Goal: Information Seeking & Learning: Compare options

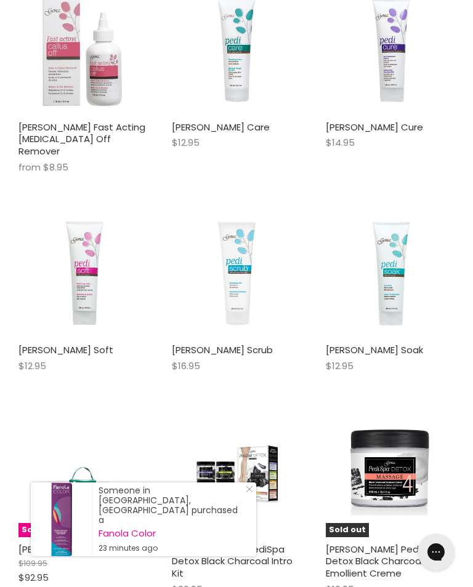
click at [248, 493] on icon "Close Icon" at bounding box center [249, 489] width 7 height 7
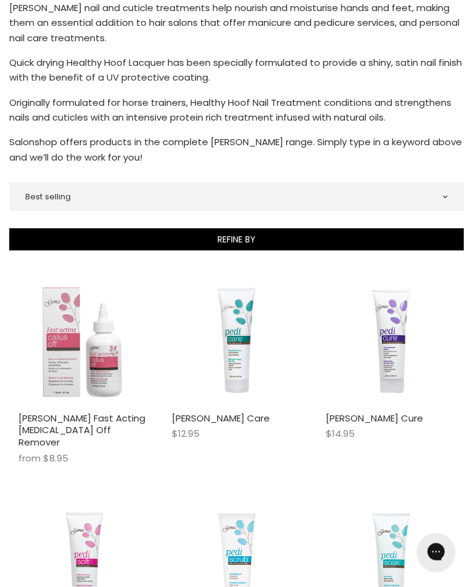
scroll to position [310, 0]
click at [400, 331] on img "Main content" at bounding box center [390, 341] width 86 height 129
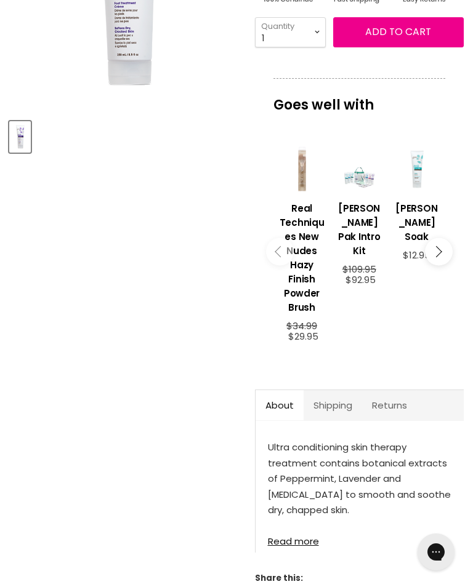
click at [310, 547] on link "Read more" at bounding box center [359, 538] width 183 height 18
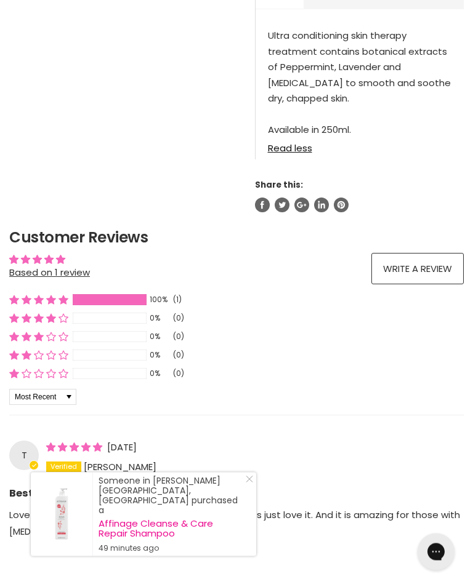
scroll to position [683, 0]
click at [254, 515] on div "Someone in Thornhill Park, Australia purchased a Affinage Cleanse & Care Repair…" at bounding box center [143, 515] width 225 height 84
click at [252, 488] on link "Close Icon" at bounding box center [247, 482] width 12 height 12
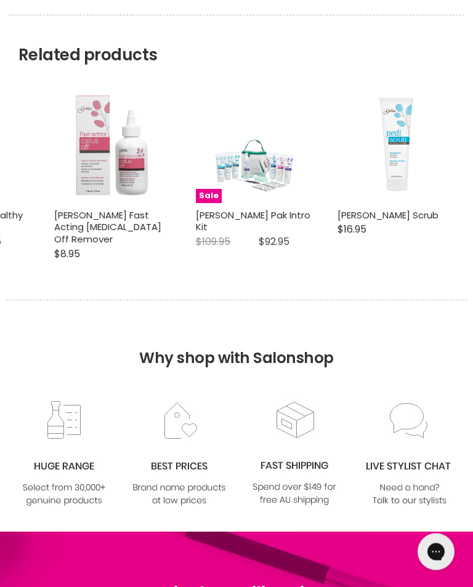
scroll to position [1263, 0]
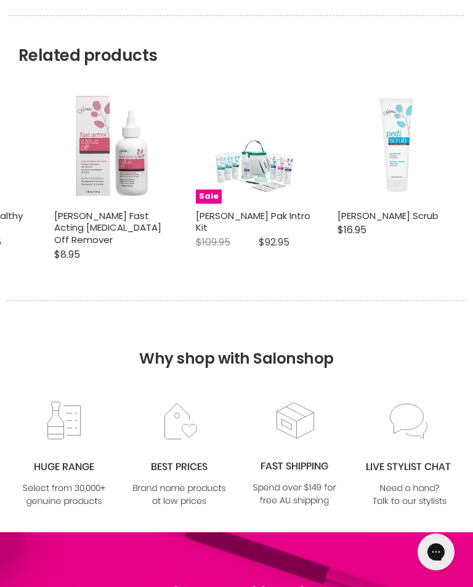
click at [188, 480] on img at bounding box center [179, 455] width 100 height 108
click at [194, 508] on img at bounding box center [179, 455] width 100 height 108
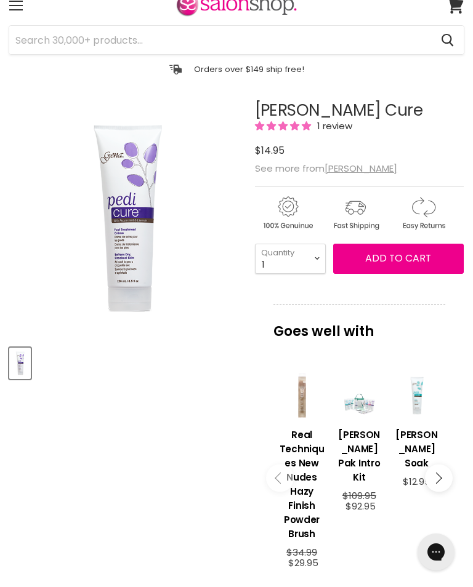
scroll to position [0, 0]
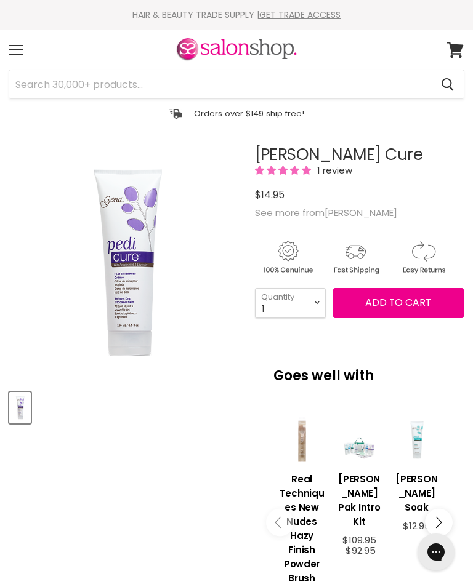
click at [23, 52] on div "Menu" at bounding box center [16, 50] width 26 height 28
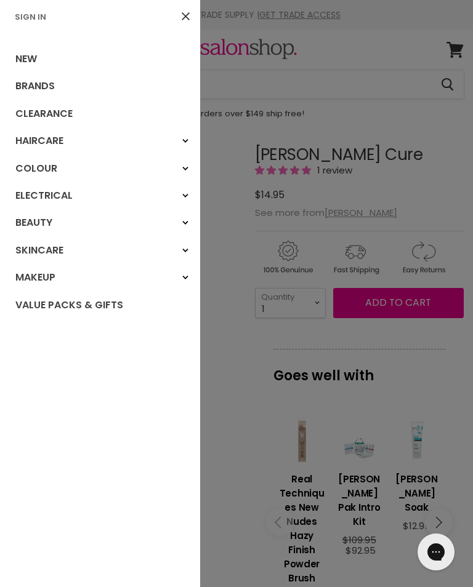
click at [43, 275] on link "Makeup" at bounding box center [100, 277] width 200 height 27
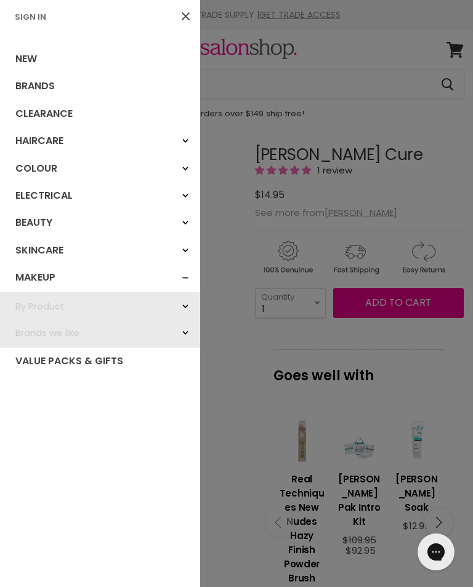
click at [41, 276] on link "Makeup" at bounding box center [100, 277] width 200 height 27
click at [188, 303] on div "By Product" at bounding box center [185, 307] width 22 height 22
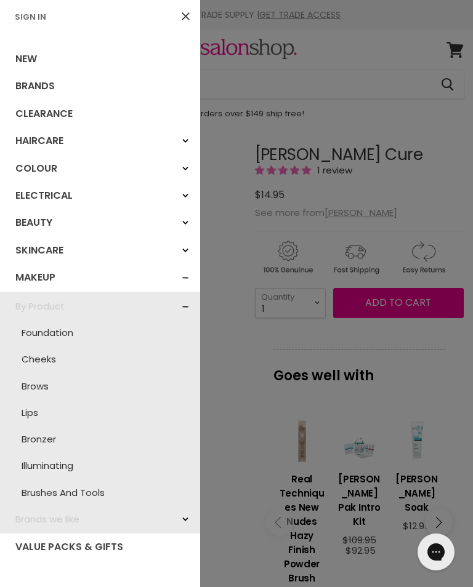
click at [68, 330] on link "Foundation" at bounding box center [100, 333] width 188 height 26
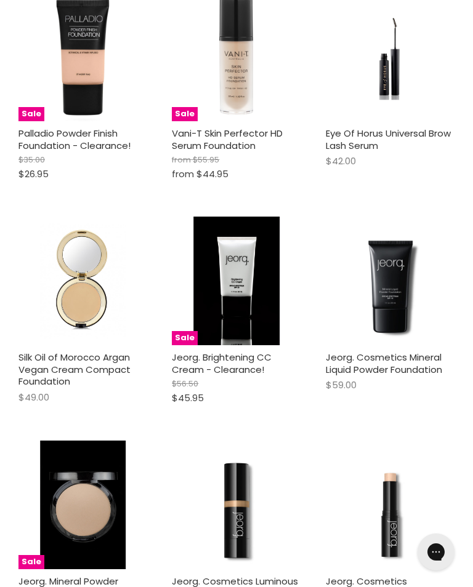
scroll to position [1399, 0]
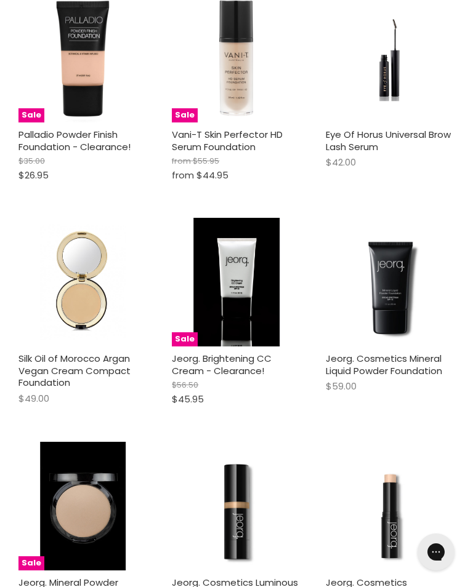
click at [235, 76] on img "Main content" at bounding box center [236, 58] width 66 height 129
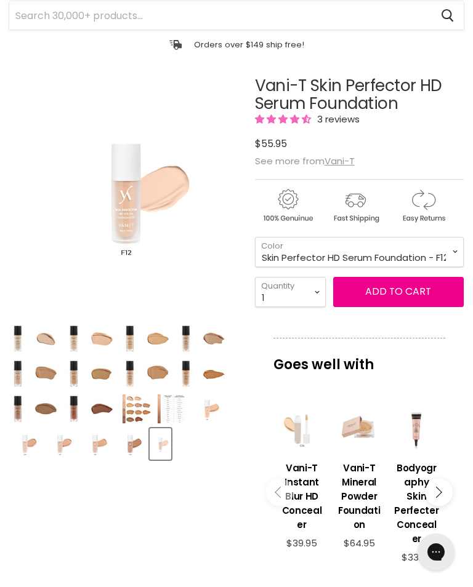
scroll to position [70, 0]
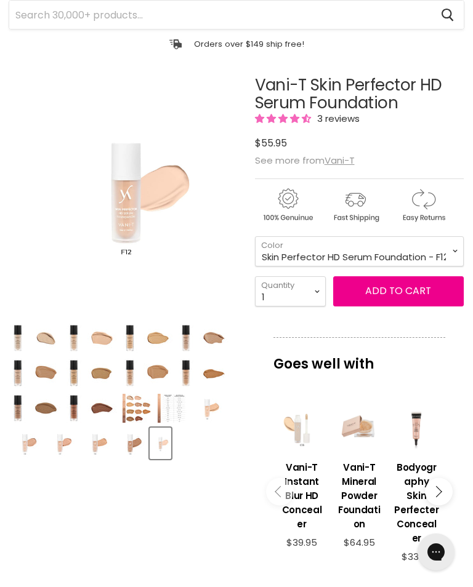
click at [447, 494] on button "Main content" at bounding box center [439, 492] width 28 height 28
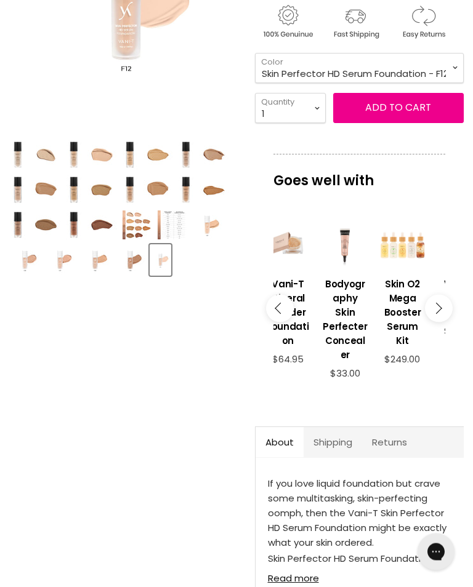
scroll to position [254, 0]
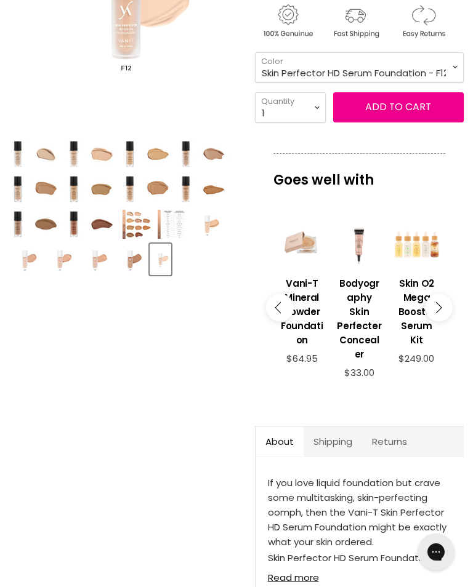
click at [441, 315] on button "Main content" at bounding box center [439, 308] width 28 height 28
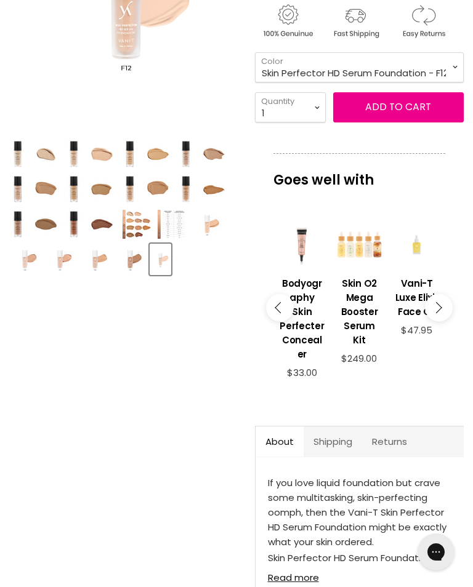
click at [438, 313] on icon "Main content" at bounding box center [435, 307] width 11 height 11
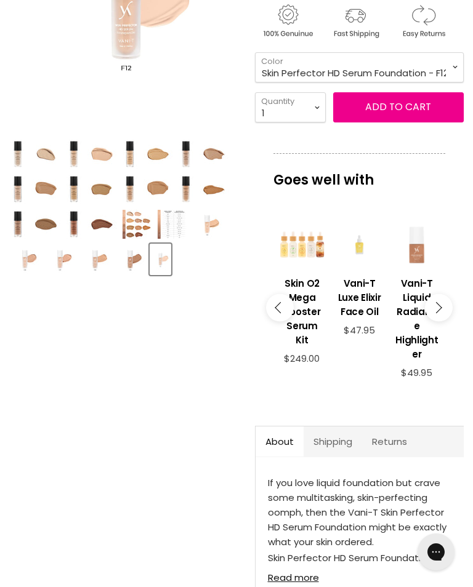
click at [447, 307] on button "Main content" at bounding box center [439, 308] width 28 height 28
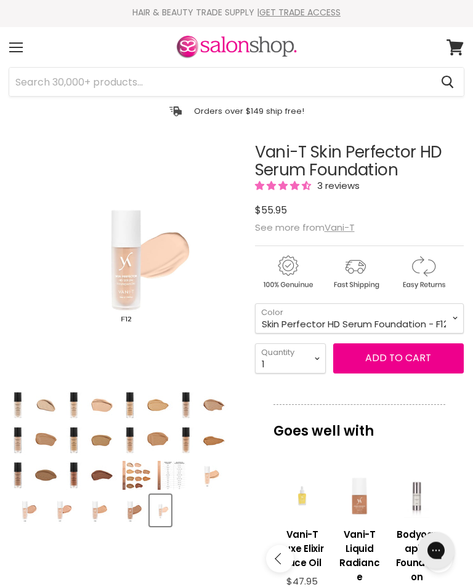
scroll to position [0, 0]
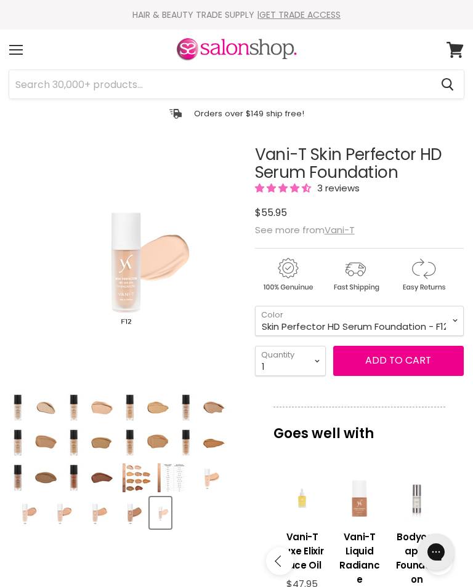
click at [18, 47] on div "Menu" at bounding box center [16, 50] width 26 height 28
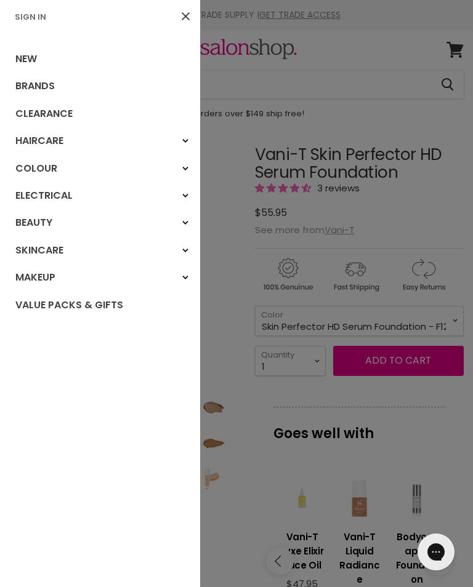
click at [46, 78] on link "Brands" at bounding box center [100, 86] width 200 height 27
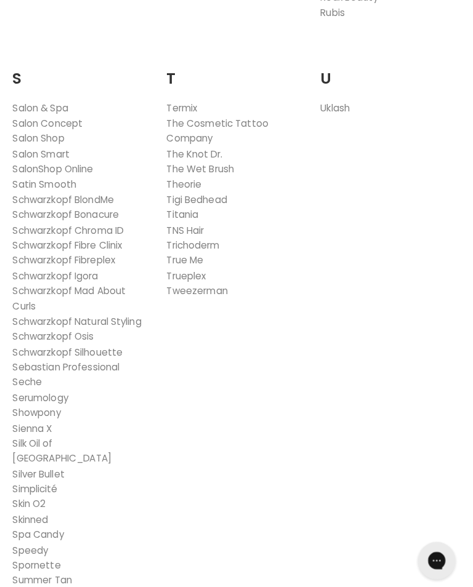
scroll to position [2272, 0]
click at [87, 430] on link "Silk Oil of [GEOGRAPHIC_DATA]" at bounding box center [66, 444] width 97 height 28
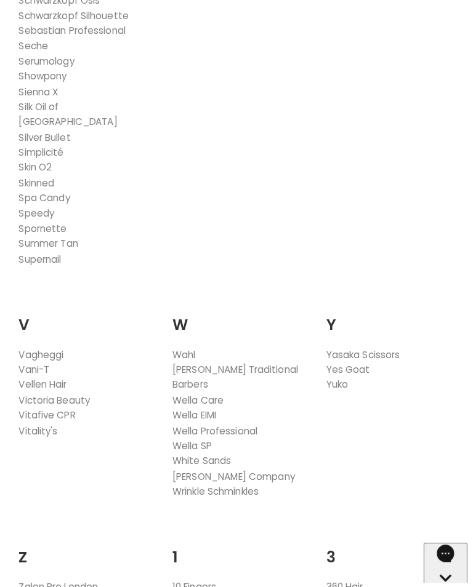
scroll to position [2603, 0]
click at [345, 573] on link "360 Hair" at bounding box center [339, 579] width 36 height 13
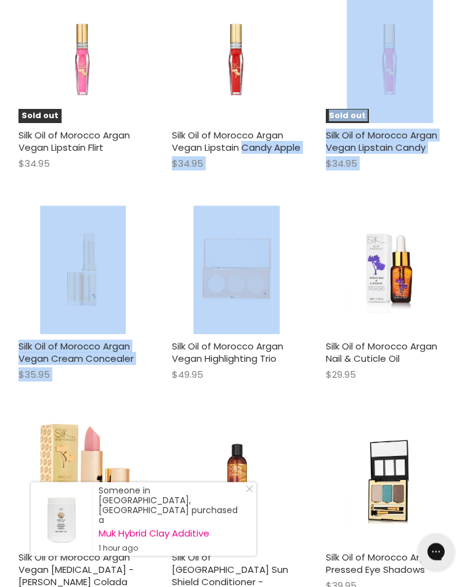
scroll to position [1842, 0]
click at [254, 514] on div "Someone in [GEOGRAPHIC_DATA], [GEOGRAPHIC_DATA] purchased a Muk Hybrid Clay Add…" at bounding box center [143, 520] width 225 height 74
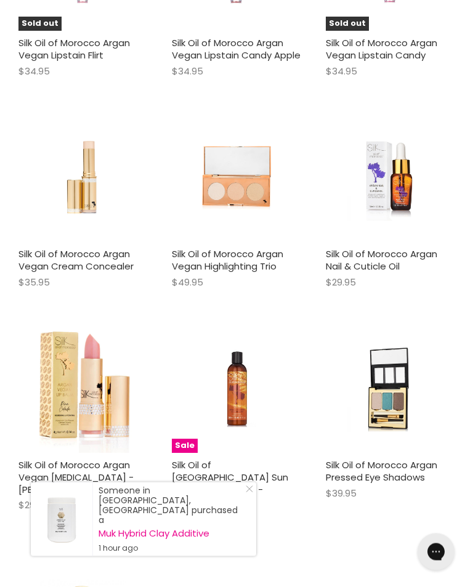
scroll to position [1934, 0]
click at [253, 518] on div "Someone in Forster, Australia purchased a Muk Hybrid Clay Additive 1 hour ago" at bounding box center [143, 520] width 225 height 74
click at [253, 520] on div "Someone in Forster, Australia purchased a Muk Hybrid Clay Additive 1 hour ago" at bounding box center [143, 520] width 225 height 74
click at [251, 498] on link "Close Icon" at bounding box center [247, 492] width 12 height 12
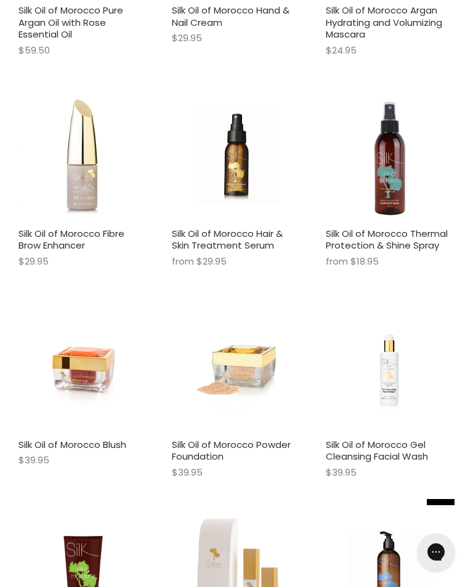
scroll to position [2858, 0]
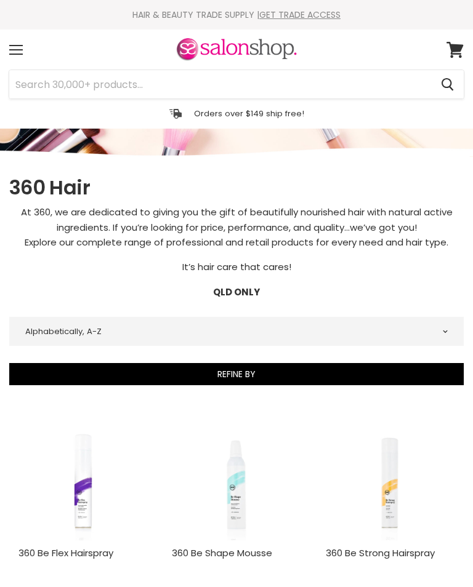
select select "title-ascending"
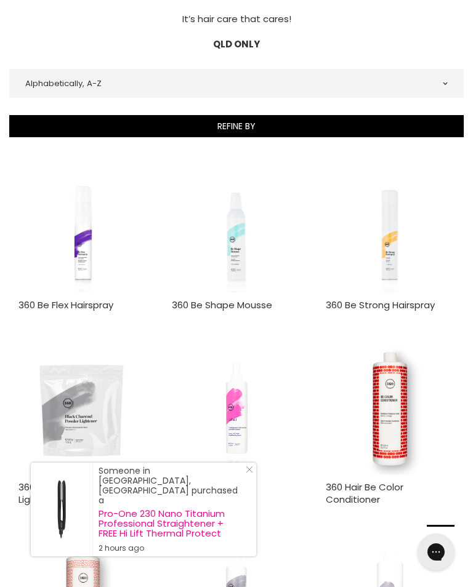
click at [393, 428] on img "Main content" at bounding box center [390, 411] width 129 height 129
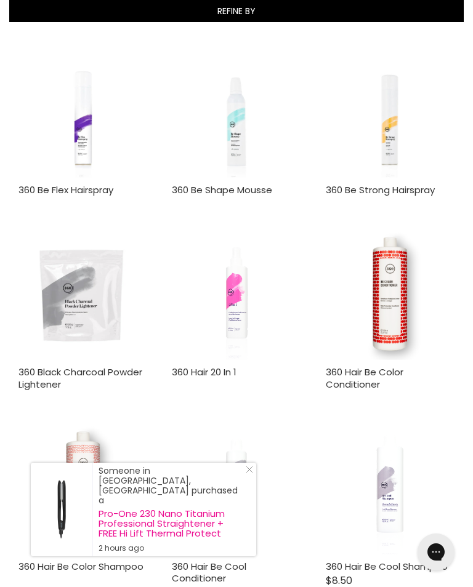
click at [260, 479] on img "Main content" at bounding box center [236, 489] width 86 height 129
click at [247, 473] on icon "Close Icon" at bounding box center [249, 469] width 7 height 7
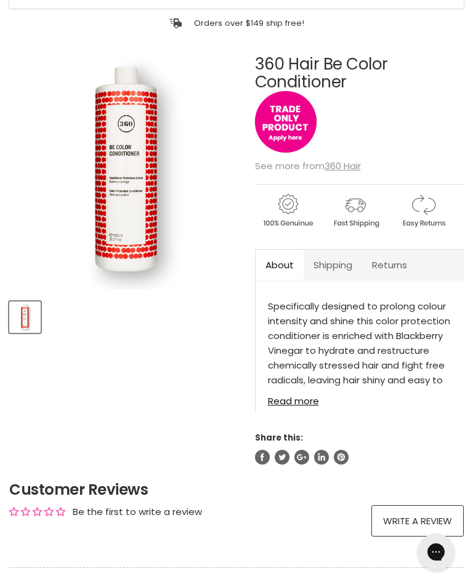
scroll to position [86, 0]
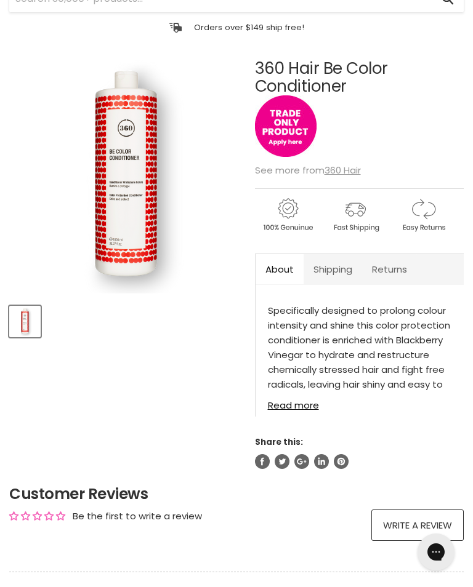
click at [184, 279] on div "Tap or pinch to zoom" at bounding box center [180, 276] width 112 height 21
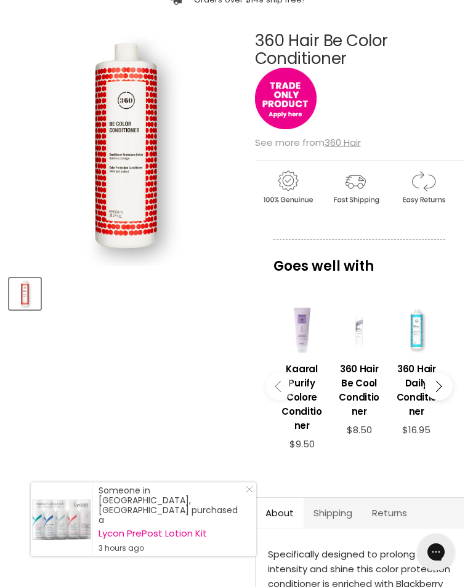
scroll to position [113, 0]
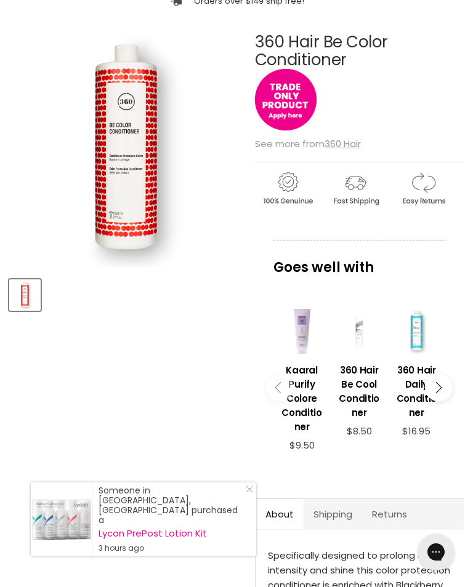
click at [257, 517] on link "About" at bounding box center [279, 514] width 48 height 30
click at [248, 493] on line "Close Icon" at bounding box center [249, 489] width 6 height 6
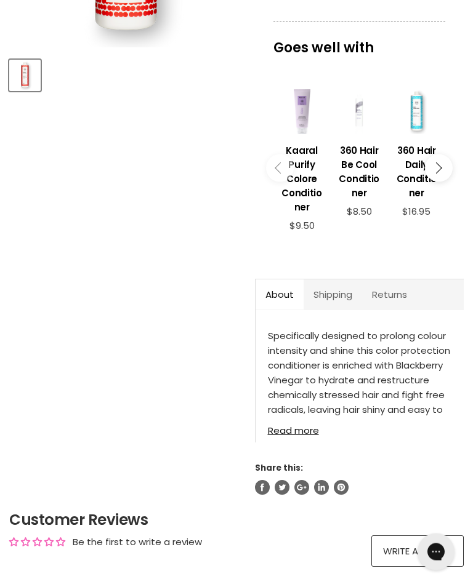
scroll to position [332, 0]
click at [303, 435] on link "Read more" at bounding box center [359, 427] width 183 height 18
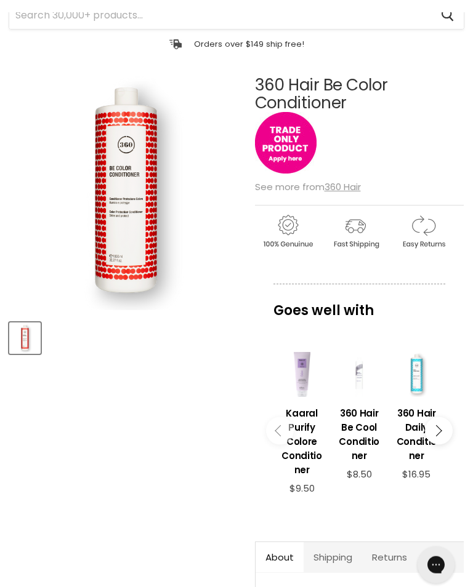
scroll to position [0, 0]
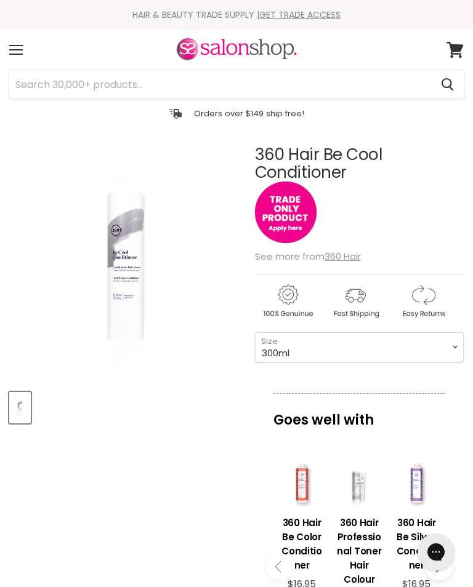
click at [134, 261] on img "360 Hair Be Cool Conditioner image. Click or Scroll to Zoom." at bounding box center [87, 263] width 156 height 234
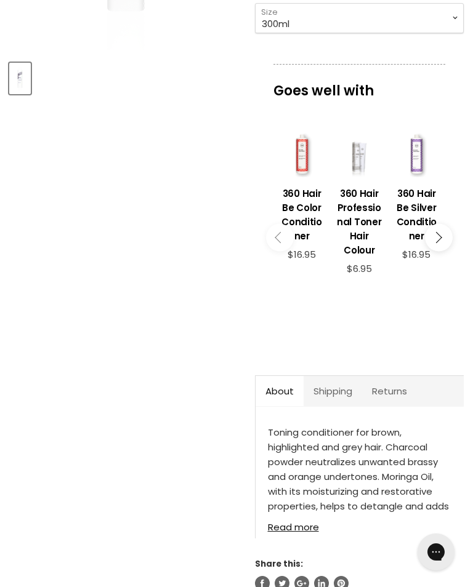
scroll to position [330, 0]
click at [302, 515] on link "Read more" at bounding box center [359, 523] width 183 height 18
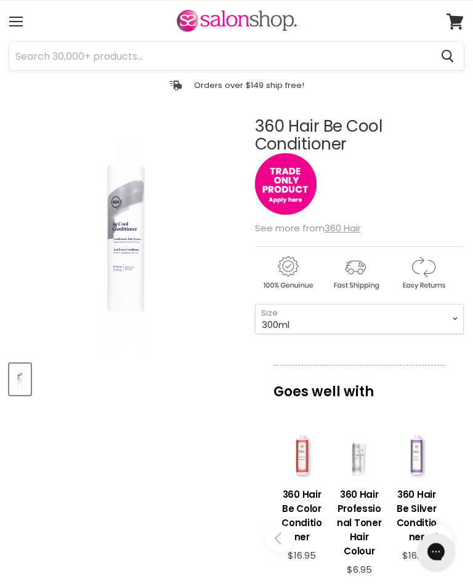
scroll to position [28, 0]
click at [27, 28] on div "Menu" at bounding box center [16, 21] width 26 height 28
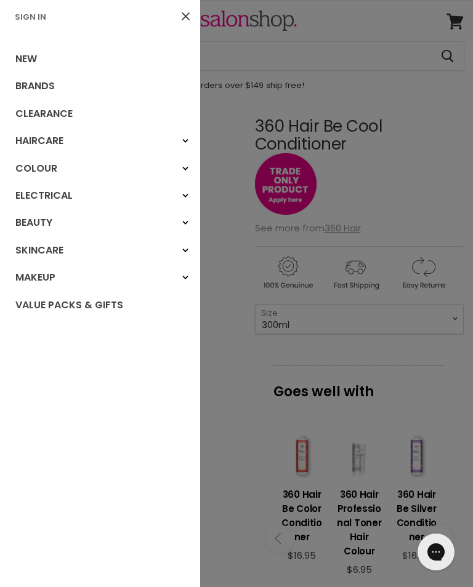
click at [65, 140] on link "Haircare" at bounding box center [100, 140] width 200 height 27
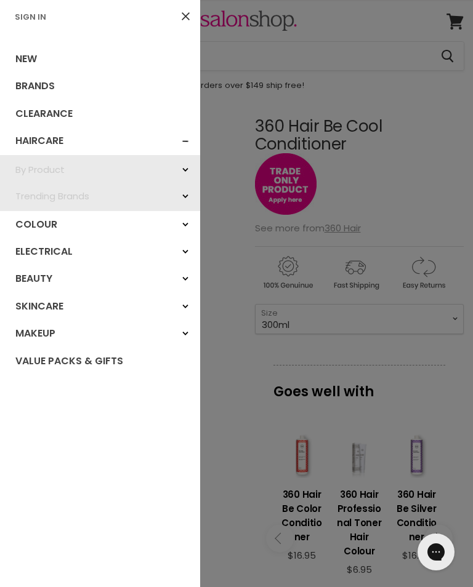
click at [54, 222] on link "Colour" at bounding box center [100, 224] width 200 height 27
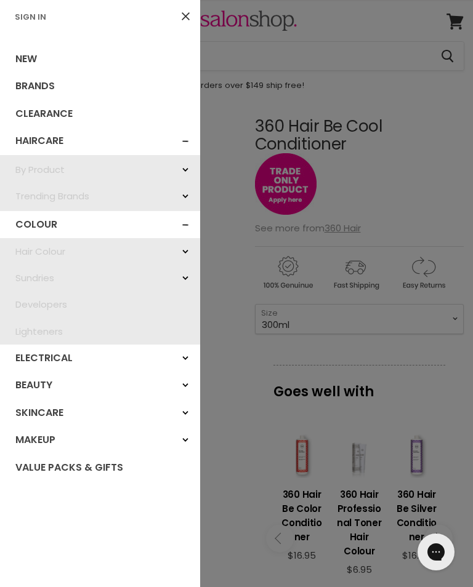
click at [193, 243] on div "Hair Colour" at bounding box center [185, 252] width 22 height 22
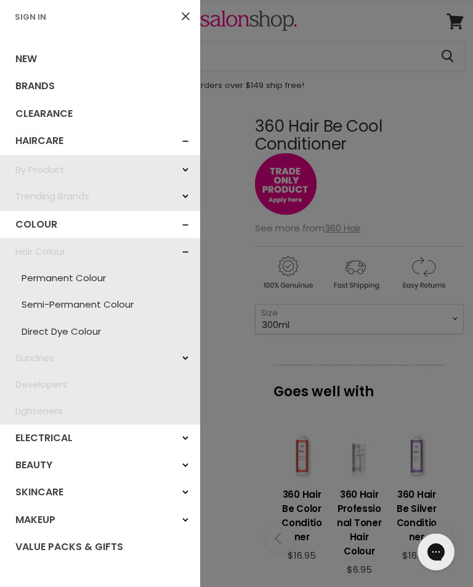
click at [68, 108] on link "Clearance" at bounding box center [100, 113] width 200 height 27
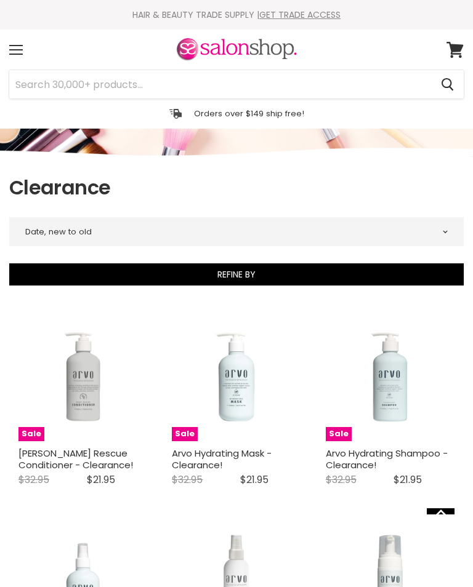
select select "created-descending"
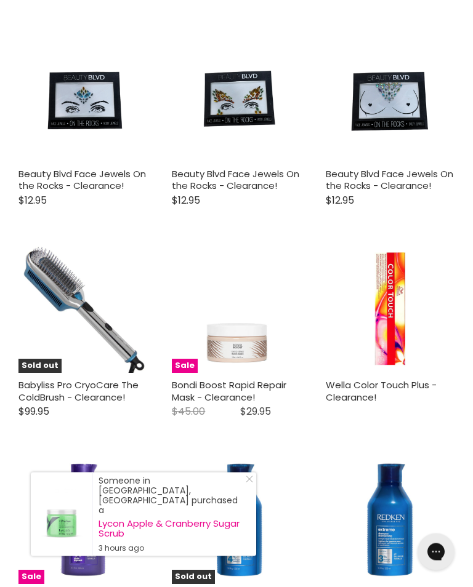
scroll to position [914, 0]
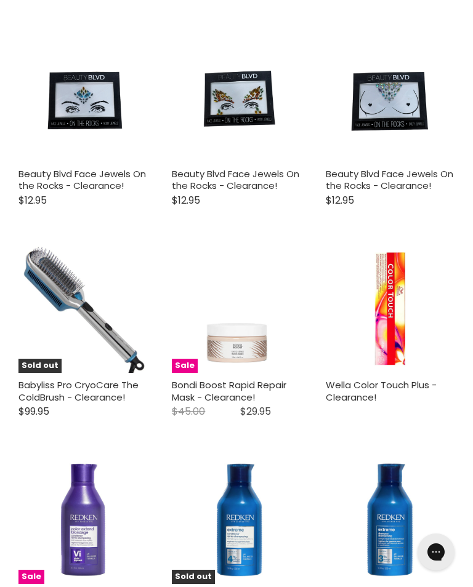
click at [92, 385] on link "Babyliss Pro CryoCare The ColdBrush - Clearance!" at bounding box center [78, 391] width 120 height 25
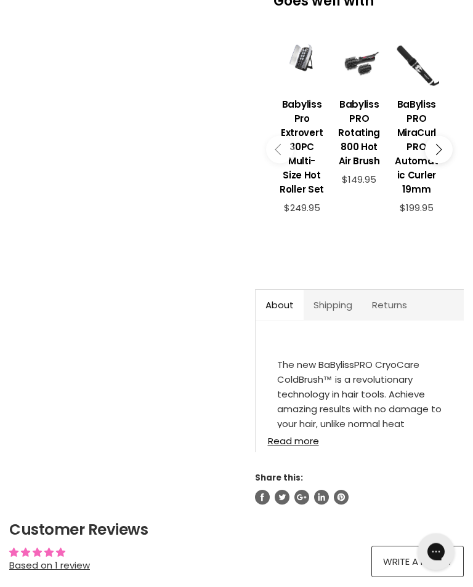
scroll to position [428, 0]
click at [299, 446] on link "Read more" at bounding box center [359, 437] width 183 height 18
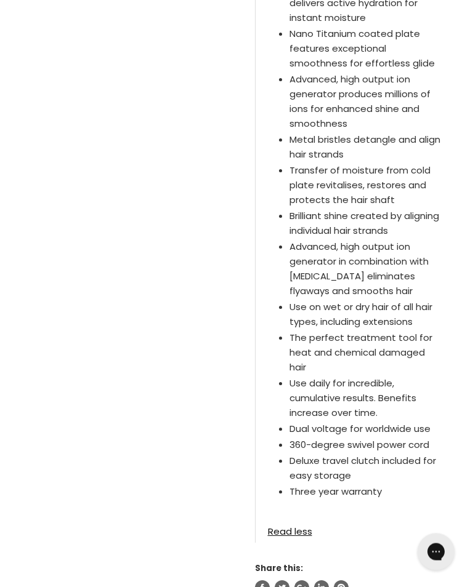
scroll to position [1324, 0]
click at [286, 537] on link "Read less" at bounding box center [359, 528] width 183 height 18
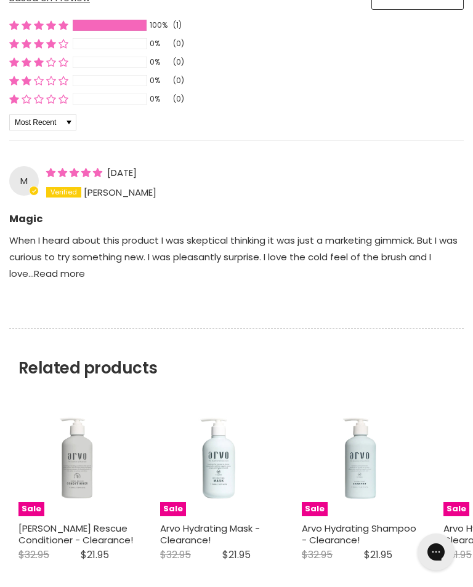
scroll to position [999, 0]
click at [425, 457] on div "Sale Arvo Hydrating Shampoo - Clearance! Salon Shop Original Price $32.95 Curre…" at bounding box center [359, 486] width 135 height 193
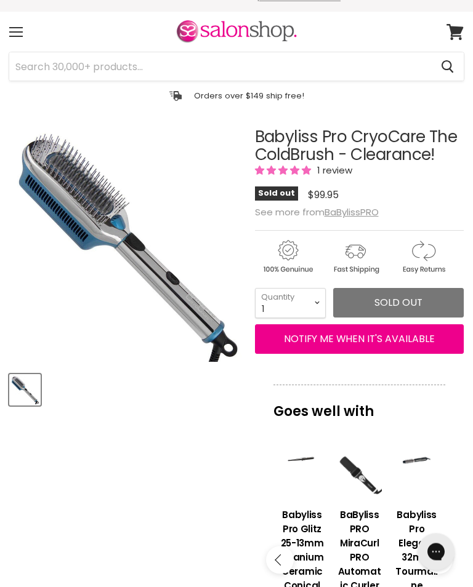
scroll to position [0, 0]
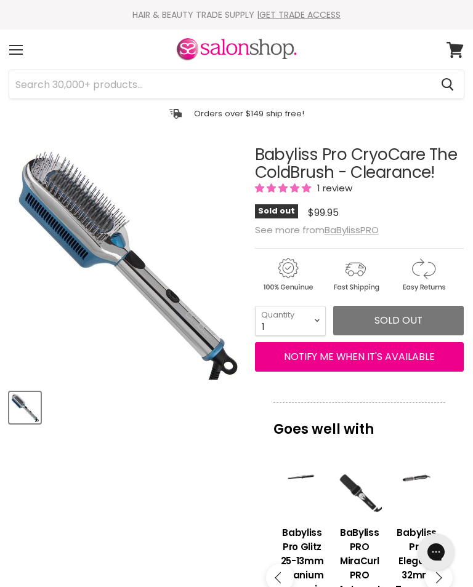
click at [22, 52] on div "Menu" at bounding box center [16, 50] width 26 height 28
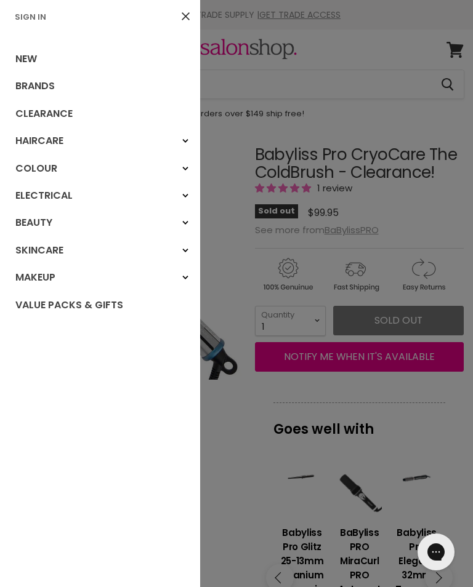
click at [68, 198] on link "Electrical" at bounding box center [100, 195] width 200 height 27
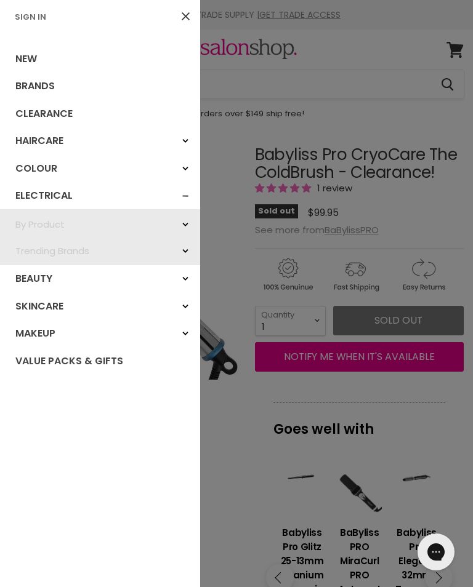
click at [41, 198] on link "Electrical" at bounding box center [100, 195] width 200 height 27
click at [292, 231] on div at bounding box center [236, 293] width 473 height 587
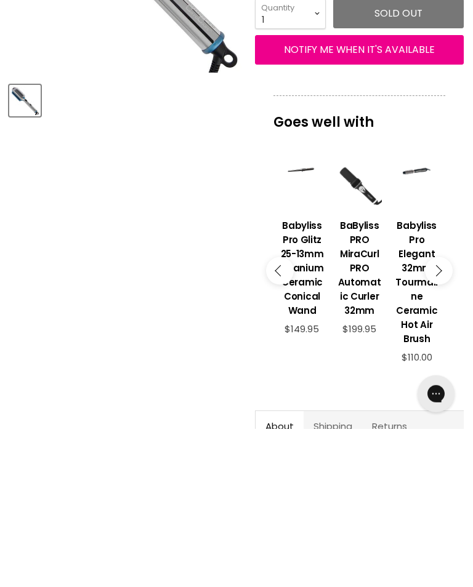
scroll to position [150, 0]
